Goal: Transaction & Acquisition: Purchase product/service

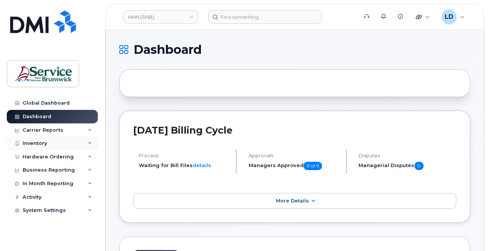
click at [35, 141] on div "Inventory" at bounding box center [35, 143] width 24 height 6
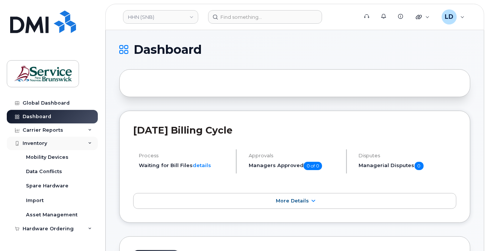
click at [36, 142] on div "Inventory" at bounding box center [35, 143] width 24 height 6
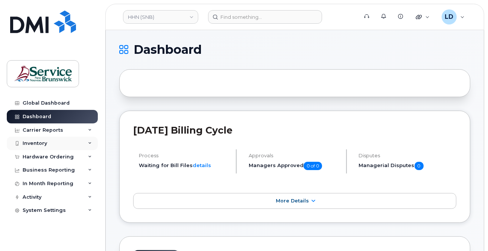
click at [36, 142] on div "Inventory" at bounding box center [35, 143] width 24 height 6
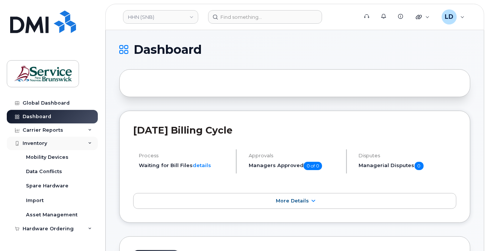
click at [36, 142] on div "Inventory" at bounding box center [35, 143] width 24 height 6
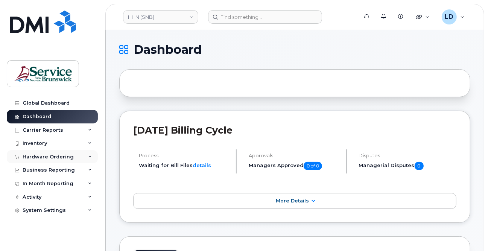
click at [40, 156] on div "Hardware Ordering" at bounding box center [48, 157] width 51 height 6
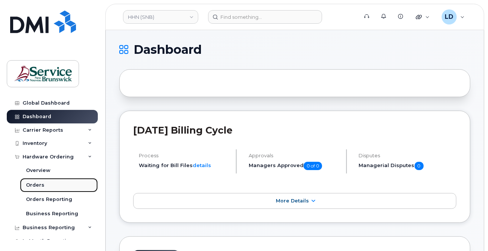
click at [40, 182] on div "Orders" at bounding box center [35, 185] width 18 height 7
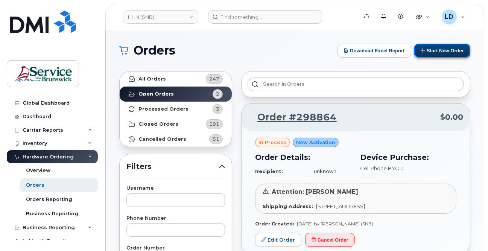
click at [432, 48] on button "Start New Order" at bounding box center [442, 51] width 56 height 14
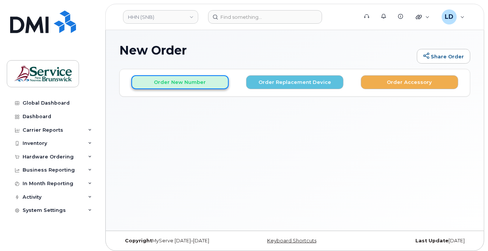
click at [152, 77] on button "Order New Number" at bounding box center [179, 82] width 97 height 14
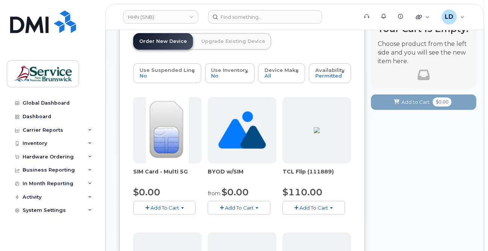
scroll to position [38, 0]
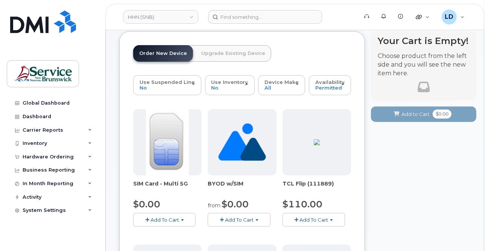
click at [160, 217] on span "Add To Cart" at bounding box center [164, 220] width 29 height 6
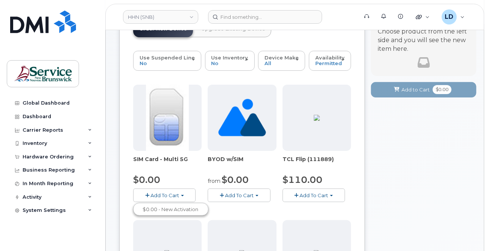
scroll to position [75, 0]
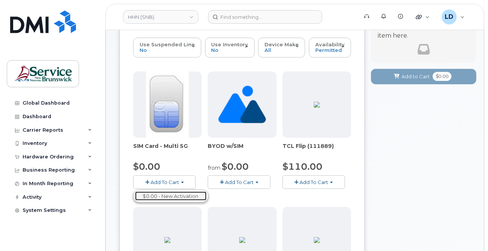
click at [180, 194] on link "$0.00 - New Activation" at bounding box center [170, 195] width 71 height 9
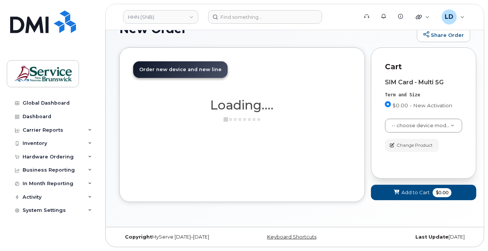
scroll to position [21, 0]
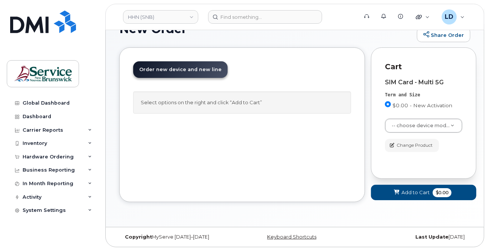
click at [422, 82] on div "SIM Card - Multi 5G" at bounding box center [423, 82] width 77 height 7
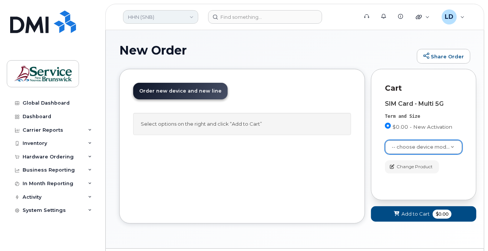
click at [145, 19] on link "HHN (SNB)" at bounding box center [160, 17] width 75 height 14
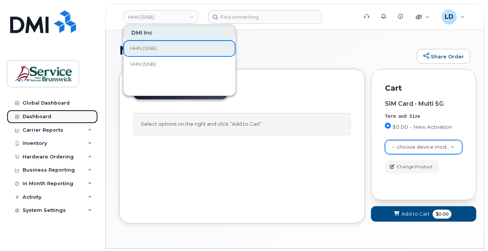
click at [32, 117] on div "Dashboard" at bounding box center [37, 117] width 29 height 6
